Goal: Task Accomplishment & Management: Complete application form

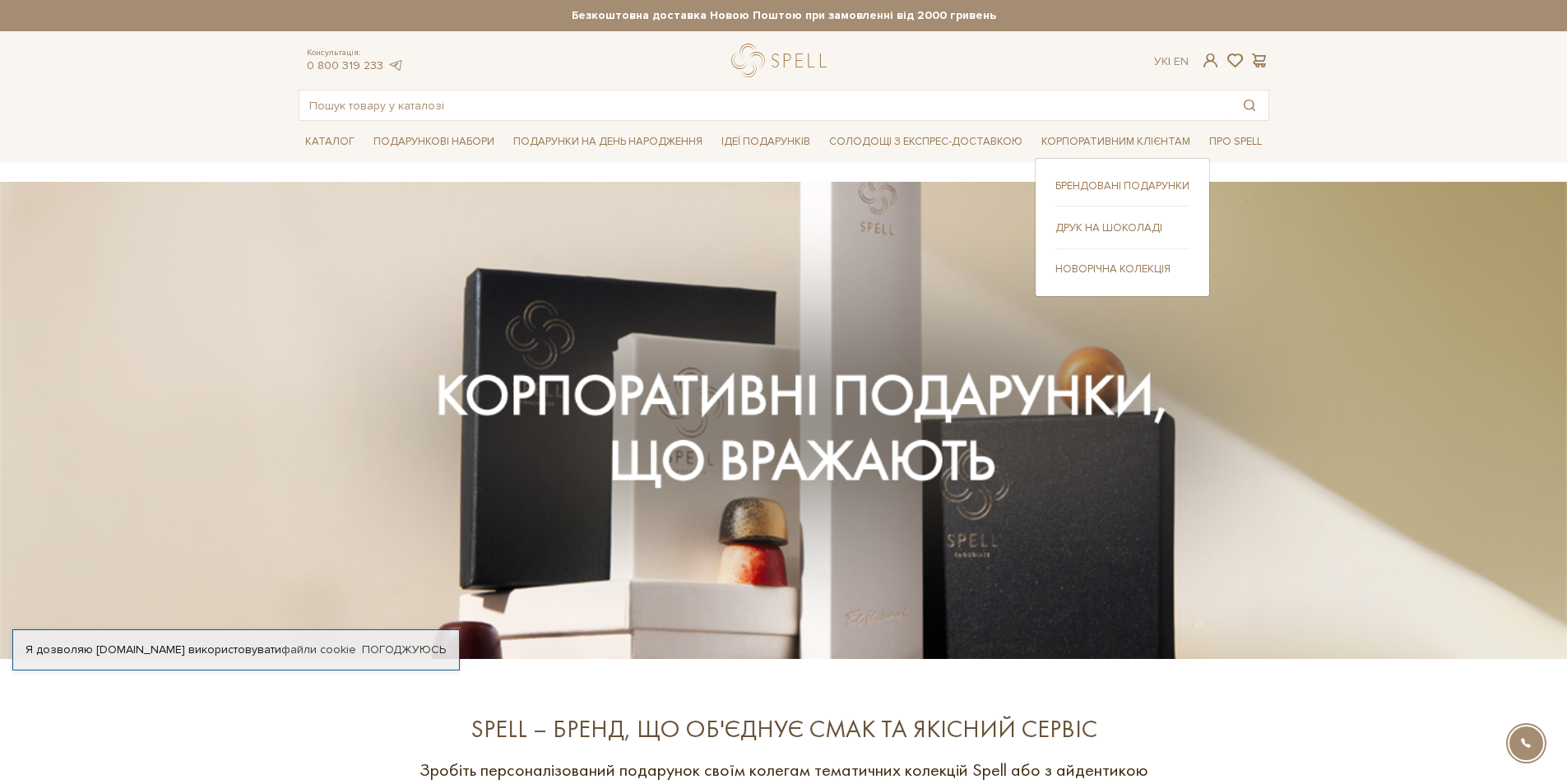
click at [1063, 228] on link "Друк на шоколаді" at bounding box center [1123, 227] width 134 height 14
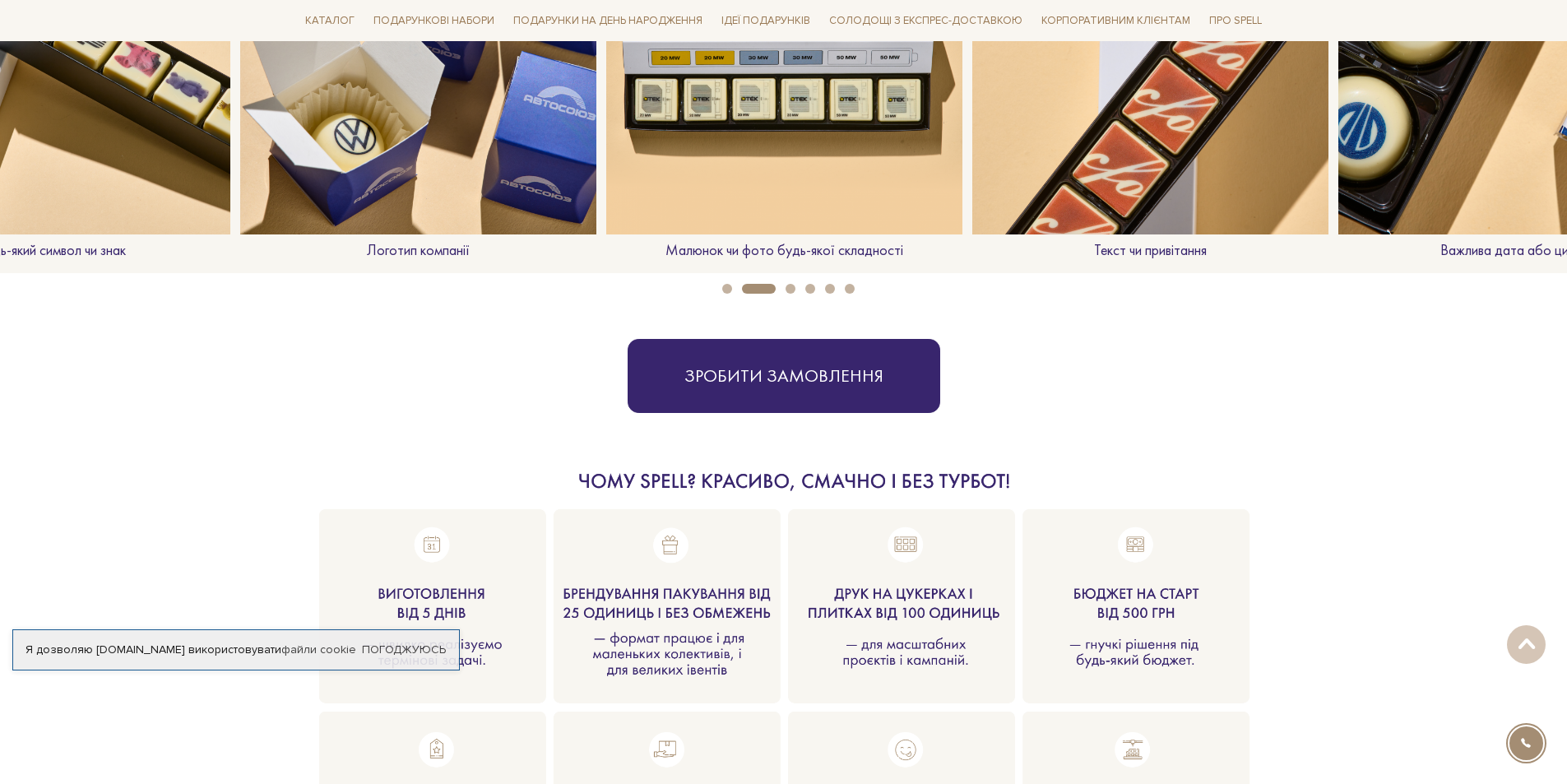
scroll to position [1727, 0]
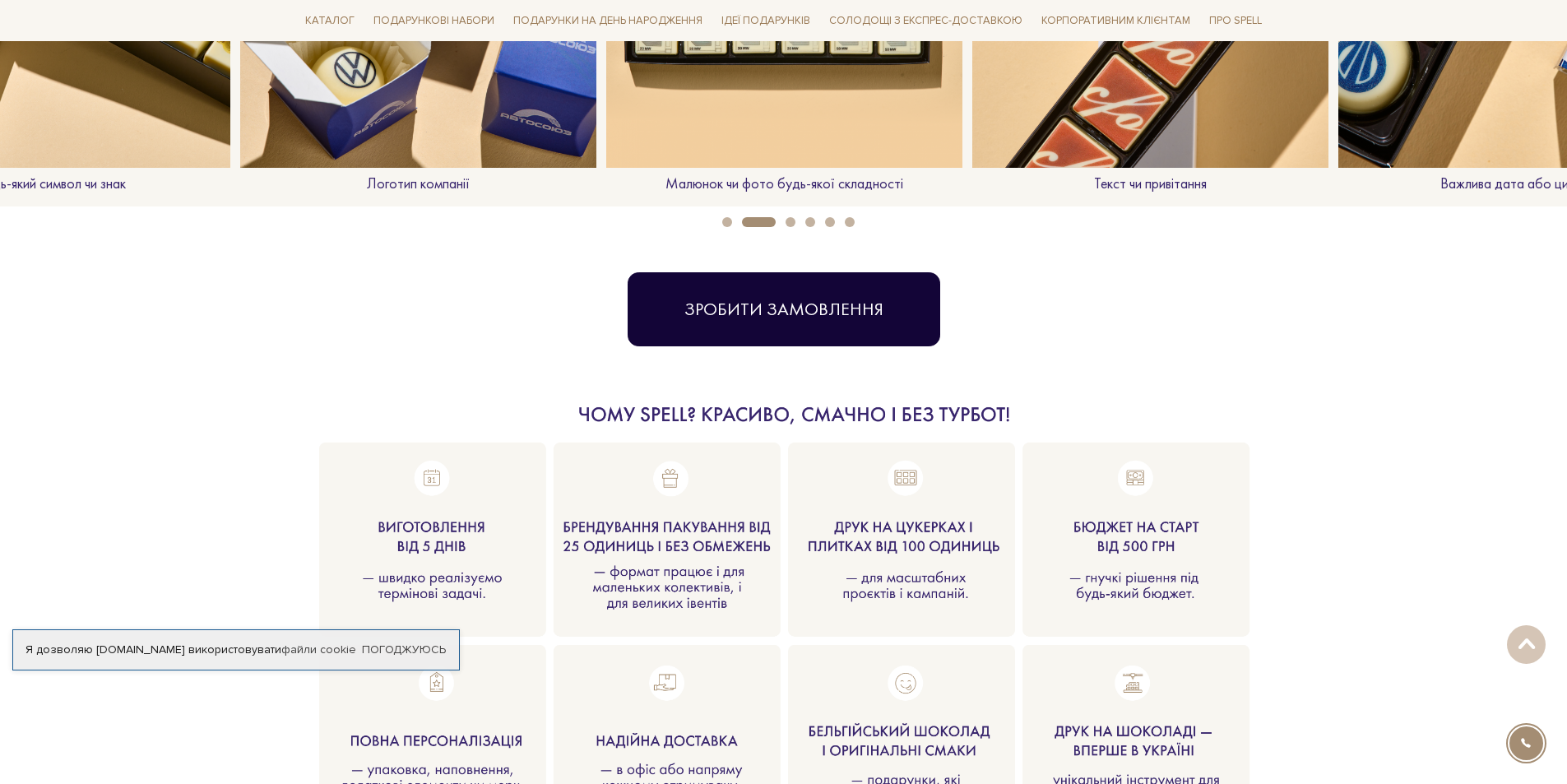
click at [861, 306] on button "Зробити замовлення" at bounding box center [784, 308] width 312 height 74
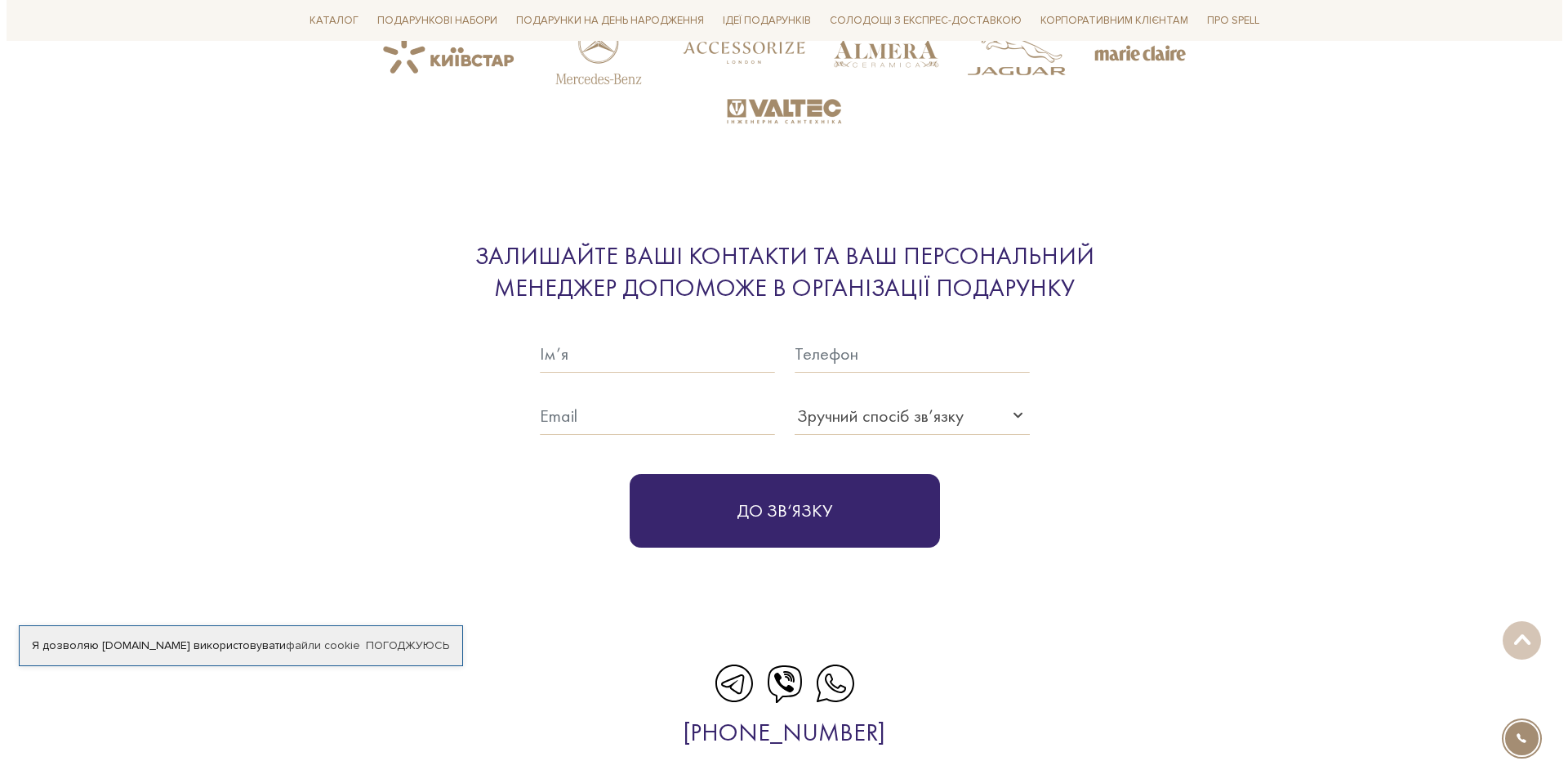
scroll to position [4064, 0]
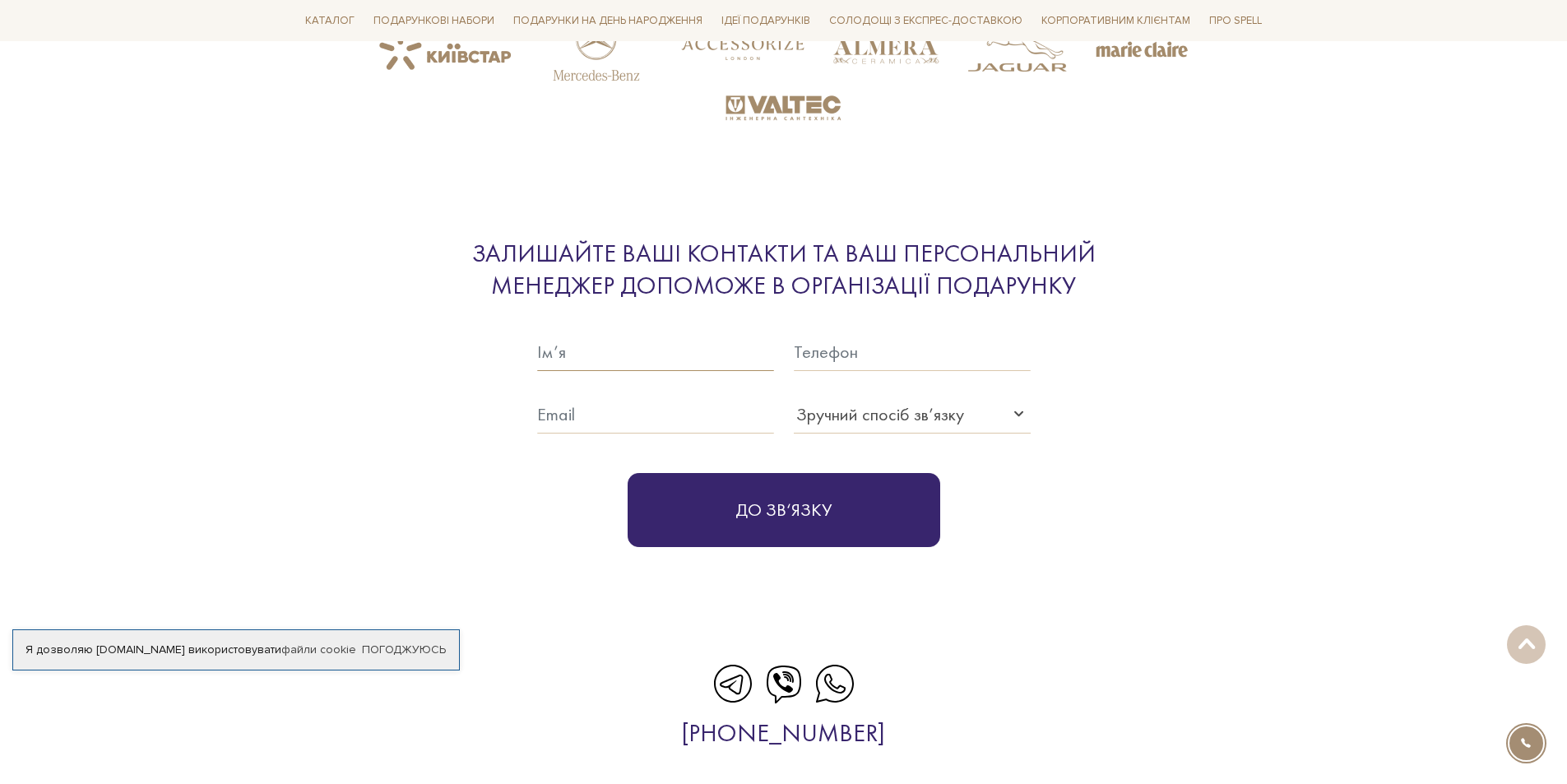
click at [681, 358] on input "text" at bounding box center [655, 352] width 237 height 38
type input "[PERSON_NAME]"
type input "0932045259"
type input "[EMAIL_ADDRESS][PERSON_NAME][DOMAIN_NAME]"
click at [836, 406] on div "Зручний спосіб зв’язку" at bounding box center [880, 413] width 168 height 27
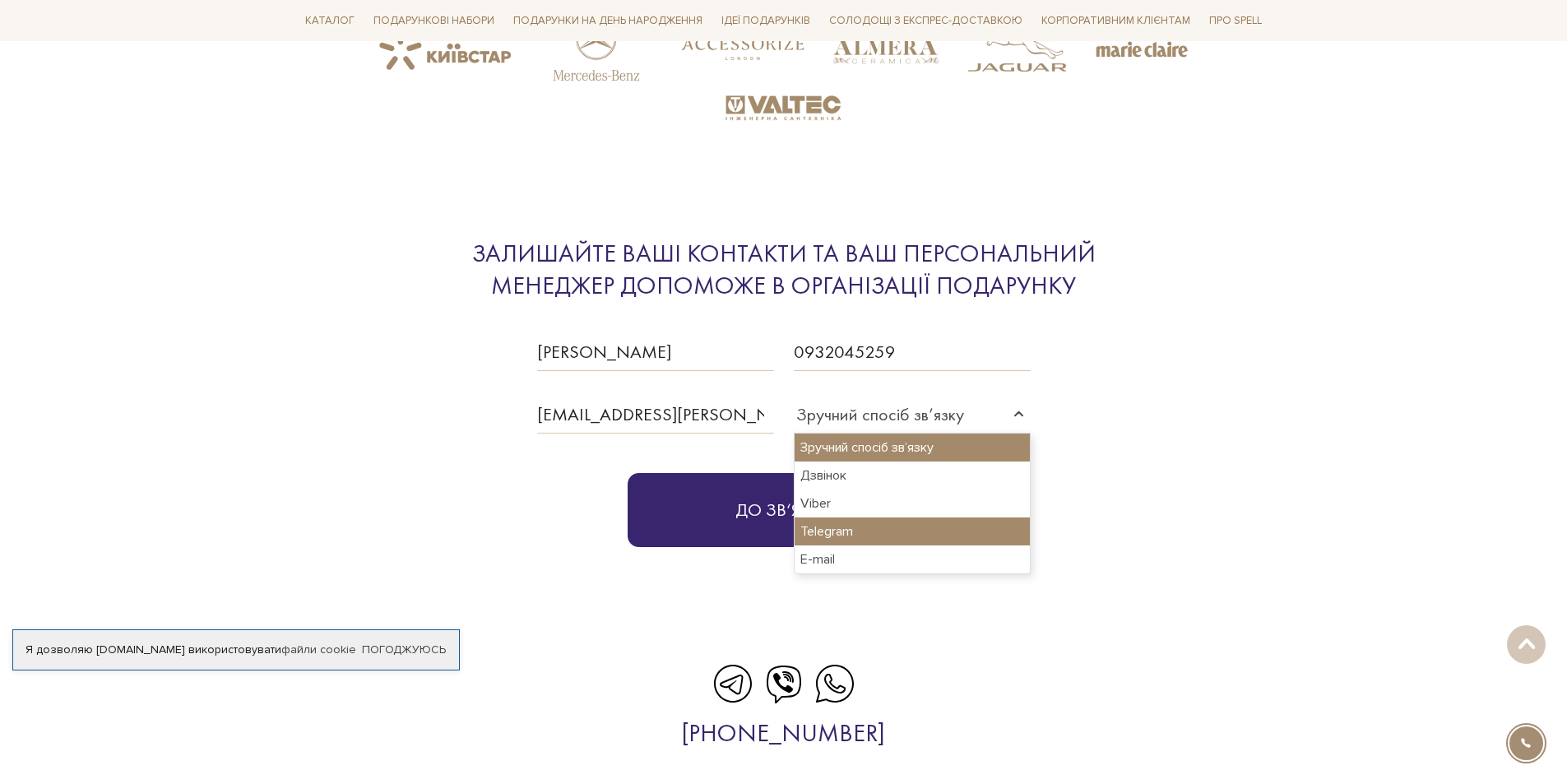
click at [869, 537] on div "Telegram" at bounding box center [912, 531] width 235 height 28
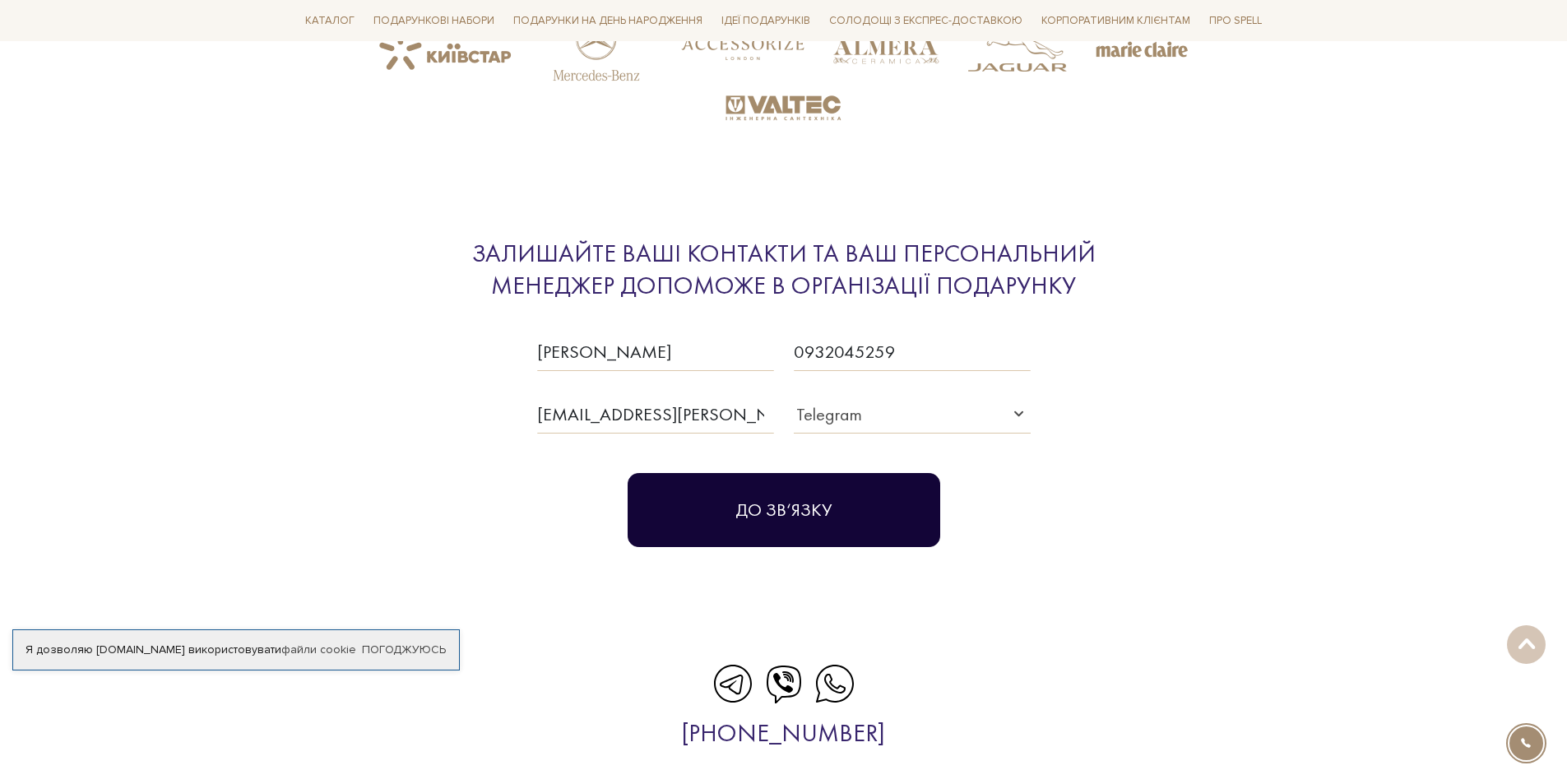
click at [769, 523] on button "До зв‘язку" at bounding box center [784, 509] width 312 height 74
